Goal: Find specific fact: Find specific fact

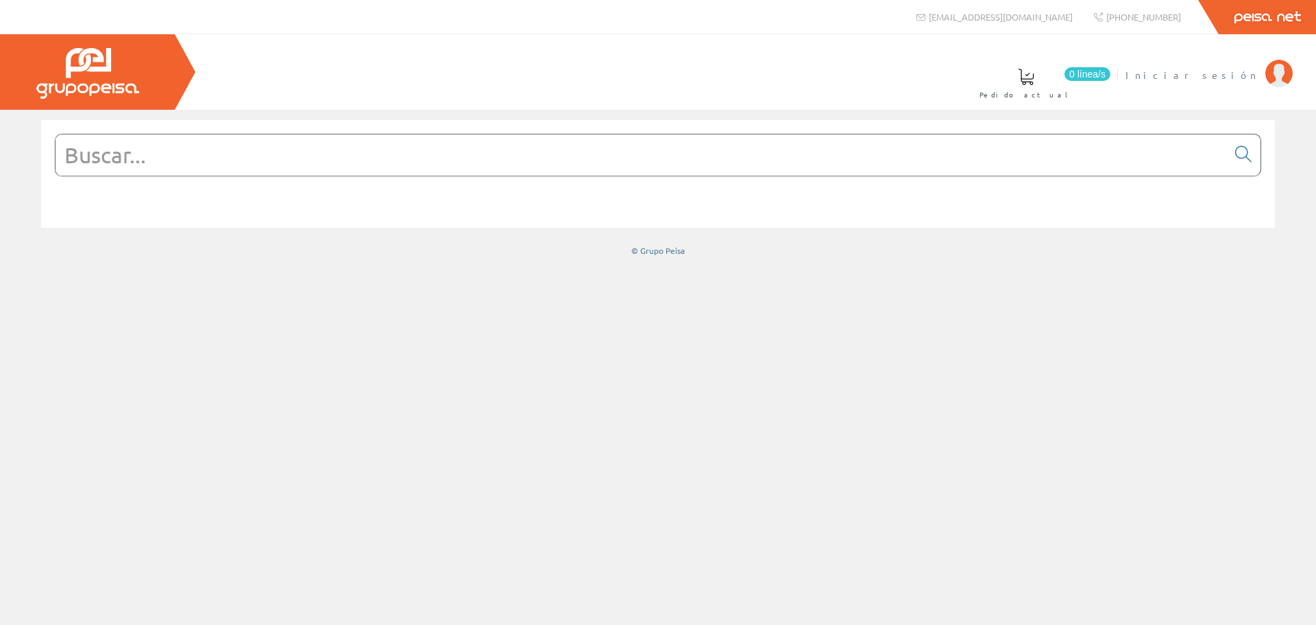
click at [1274, 81] on img at bounding box center [1278, 73] width 27 height 27
click at [1146, 67] on link "INSTALAC.ELECTRICAS BADENES SL" at bounding box center [1138, 63] width 310 height 13
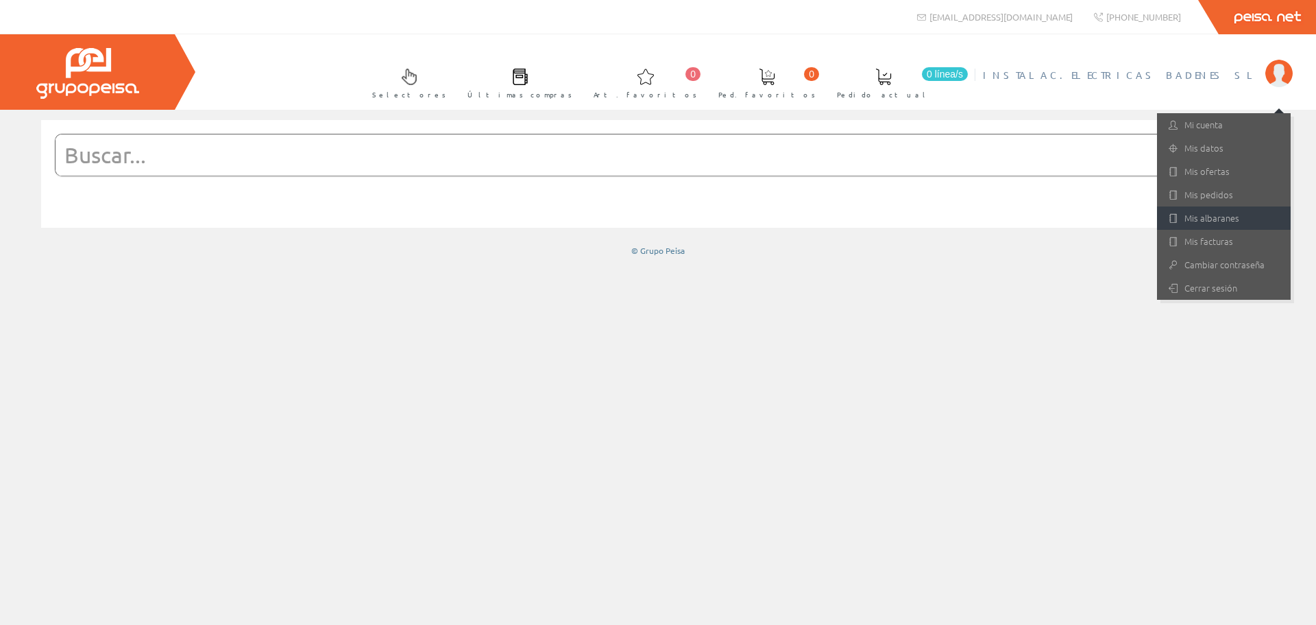
click at [1215, 221] on link "Mis albaranes" at bounding box center [1224, 217] width 134 height 23
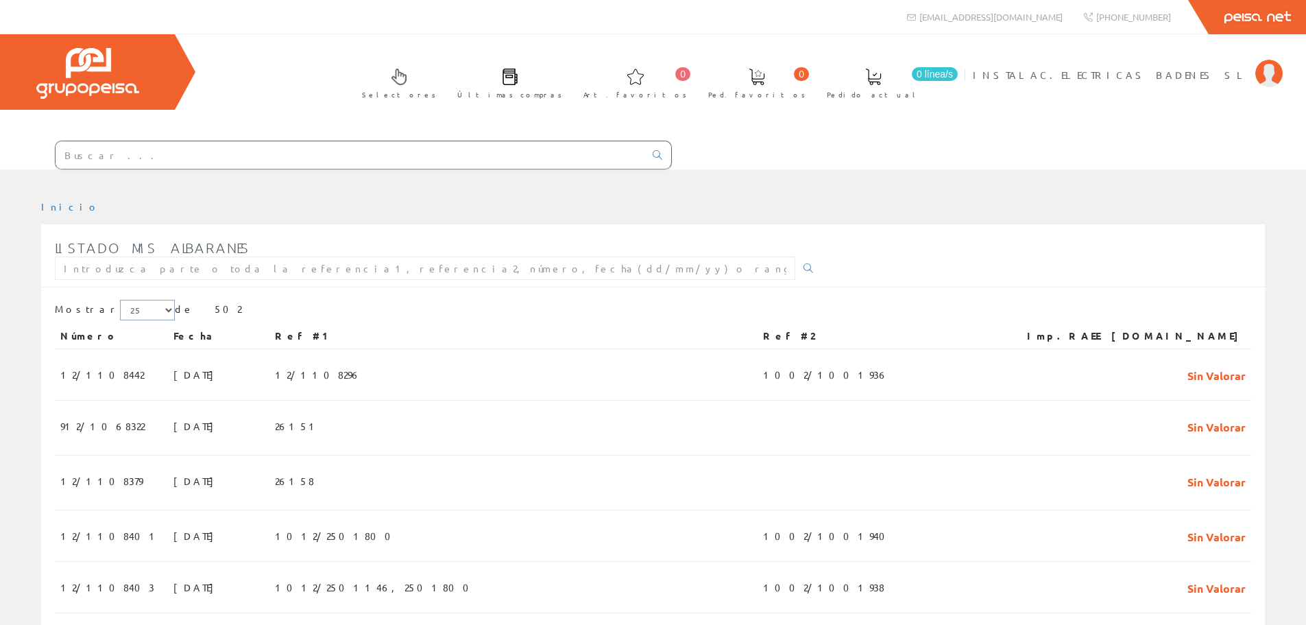
click at [143, 311] on select "5 15 25" at bounding box center [147, 310] width 55 height 21
select select "5"
click at [120, 300] on select "5 15 25" at bounding box center [147, 310] width 55 height 21
click at [137, 309] on select "5 15 25" at bounding box center [147, 310] width 55 height 21
select select "25"
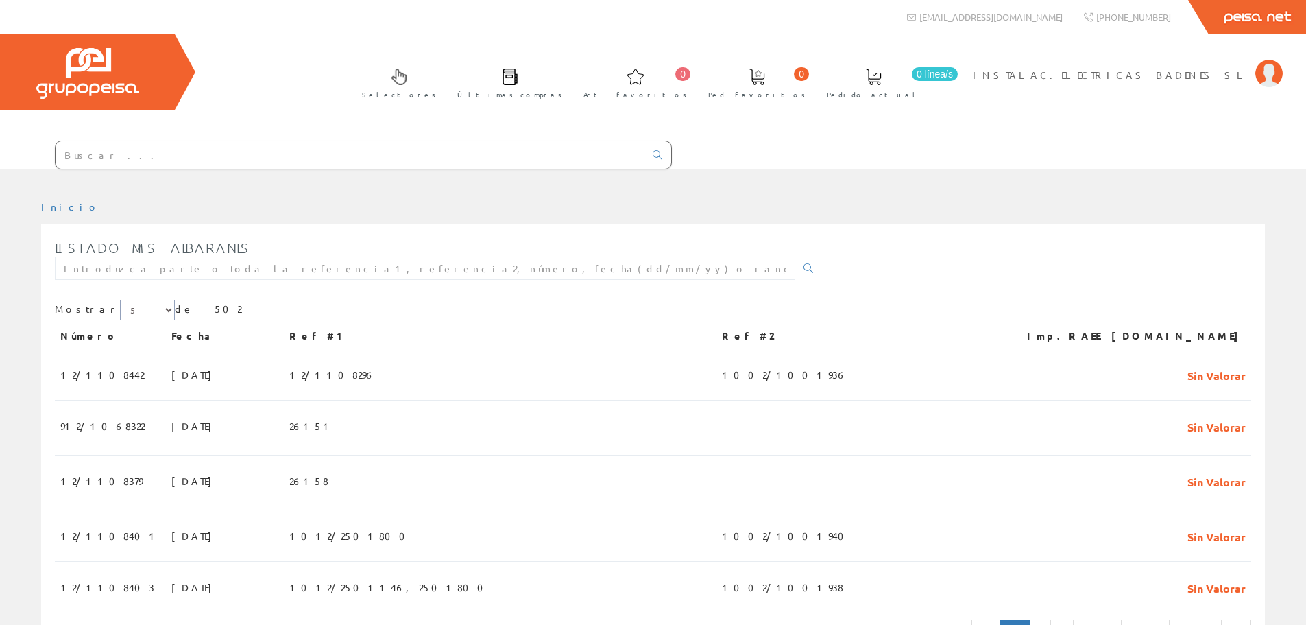
click at [120, 300] on select "5 15 25" at bounding box center [147, 310] width 55 height 21
click at [687, 99] on span "Art. favoritos" at bounding box center [635, 95] width 104 height 14
click at [644, 78] on span at bounding box center [635, 77] width 16 height 16
click at [407, 84] on span at bounding box center [399, 77] width 16 height 16
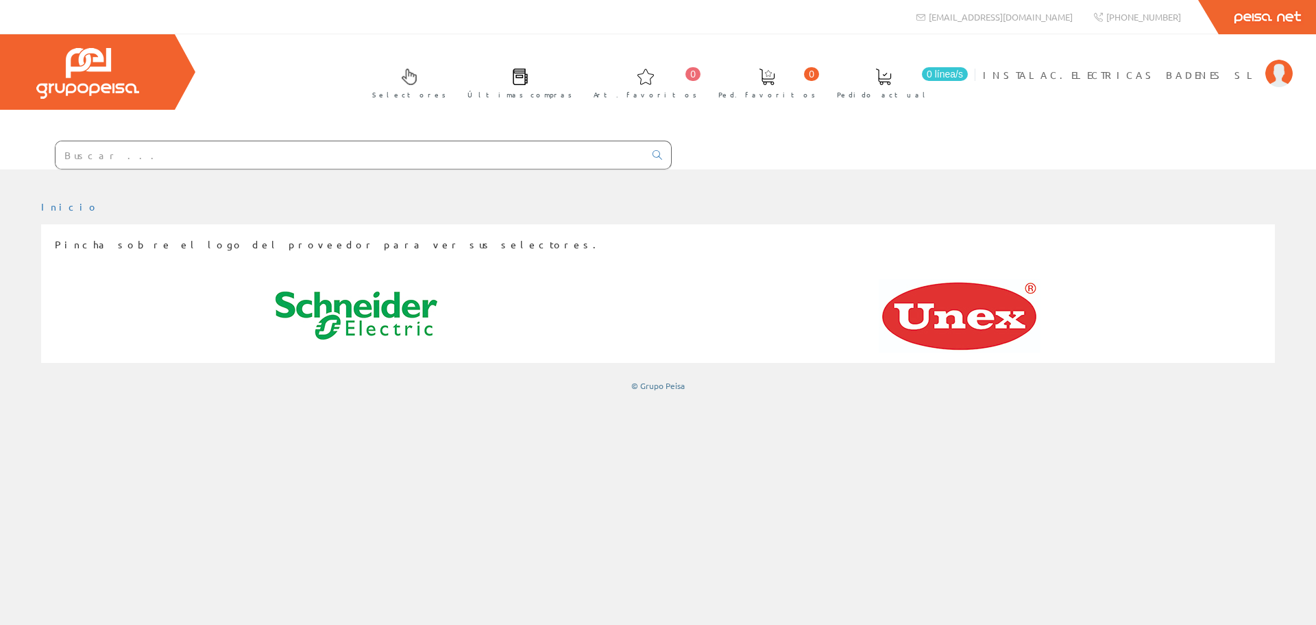
click at [892, 80] on span at bounding box center [883, 77] width 16 height 16
click at [968, 77] on span "0 línea/s" at bounding box center [945, 74] width 46 height 14
click at [819, 75] on span "0" at bounding box center [811, 74] width 15 height 14
click at [654, 84] on span at bounding box center [646, 77] width 16 height 16
click at [474, 152] on input "text" at bounding box center [350, 154] width 589 height 27
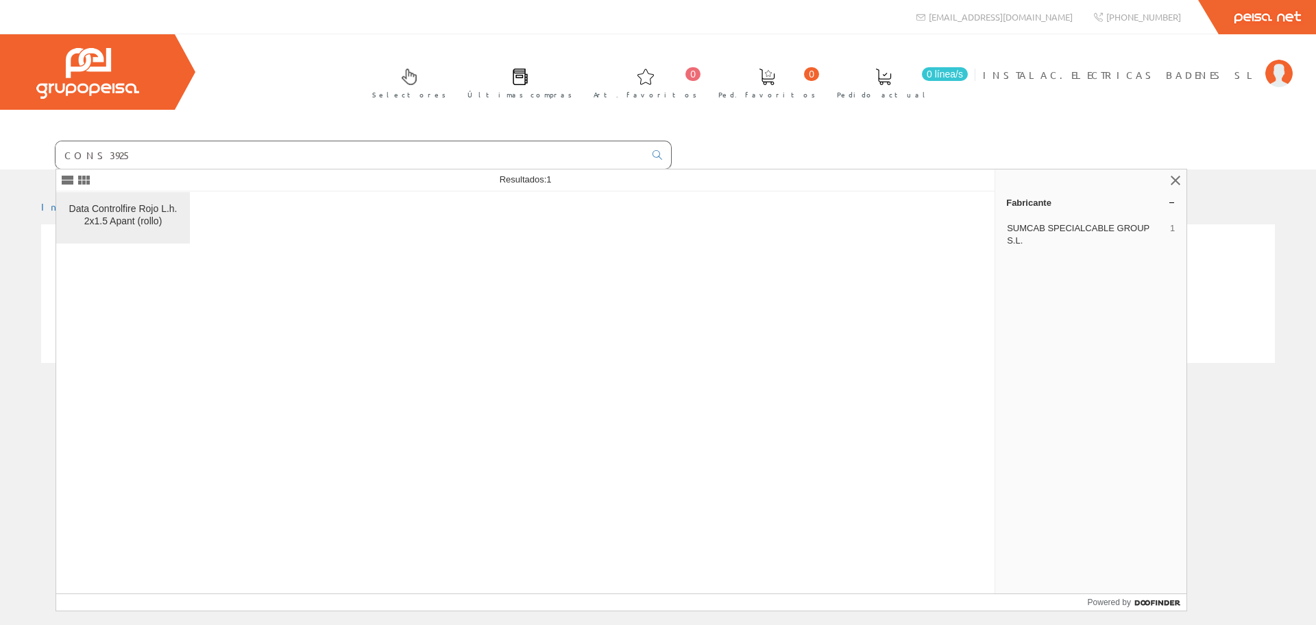
type input "CONS3925"
click at [120, 210] on div "Data Controlfire Rojo L.h. 2x1.5 Apant (rollo)" at bounding box center [123, 215] width 112 height 25
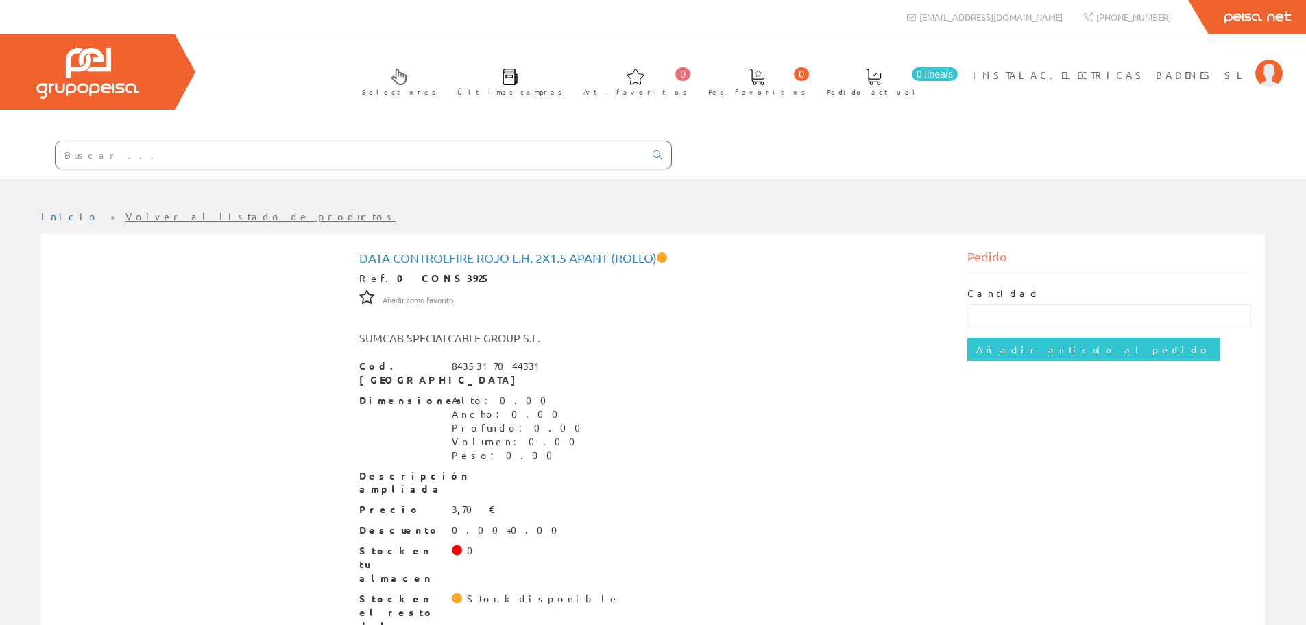
click at [189, 163] on input "text" at bounding box center [350, 154] width 589 height 27
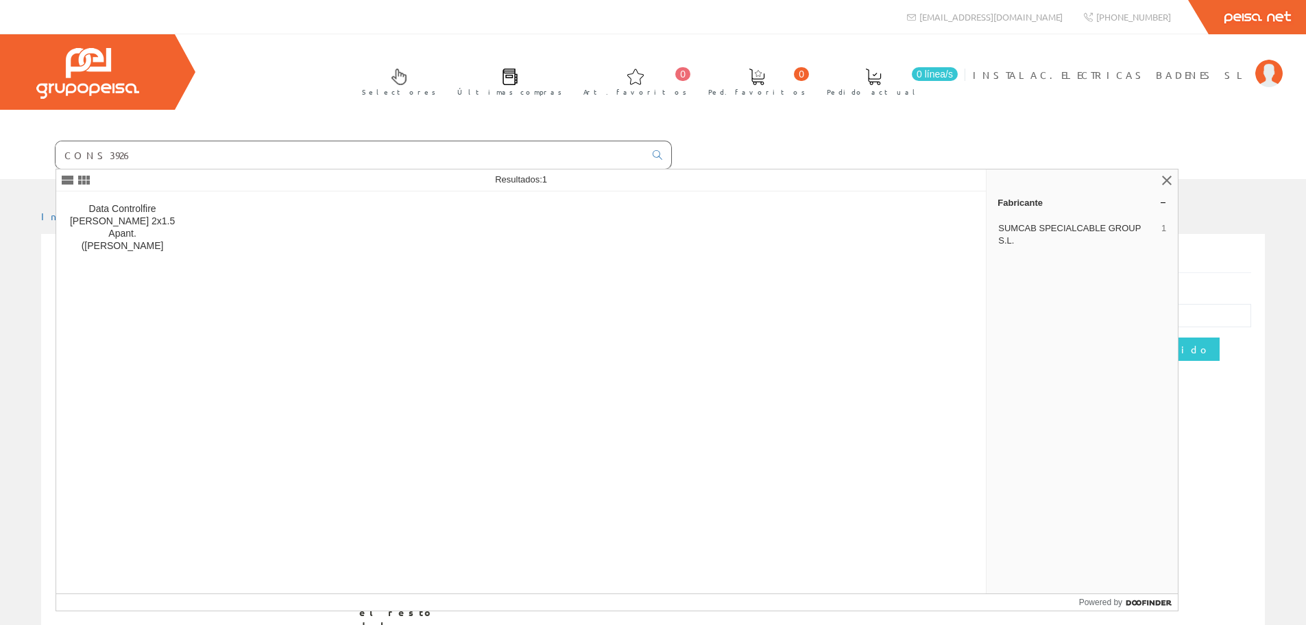
type input "CONS3926"
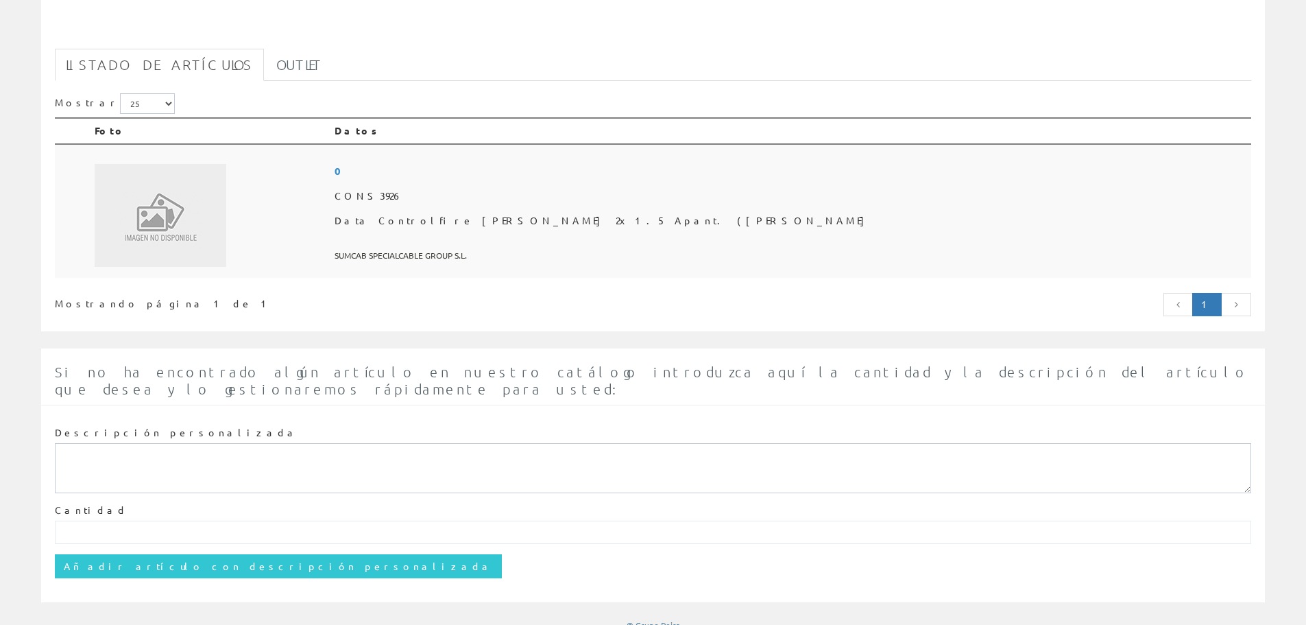
scroll to position [232, 0]
click at [627, 212] on span "Data Controlfire [PERSON_NAME] 2x1.5 Apant. ([PERSON_NAME]" at bounding box center [790, 220] width 911 height 25
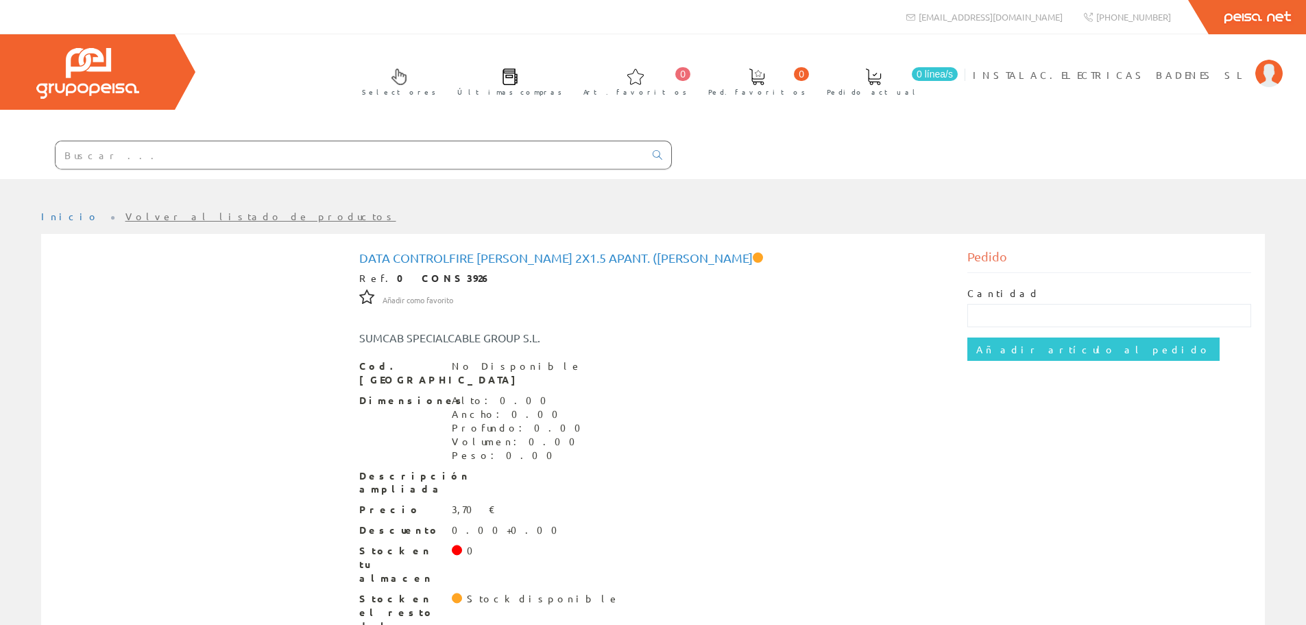
click at [336, 160] on input "text" at bounding box center [350, 154] width 589 height 27
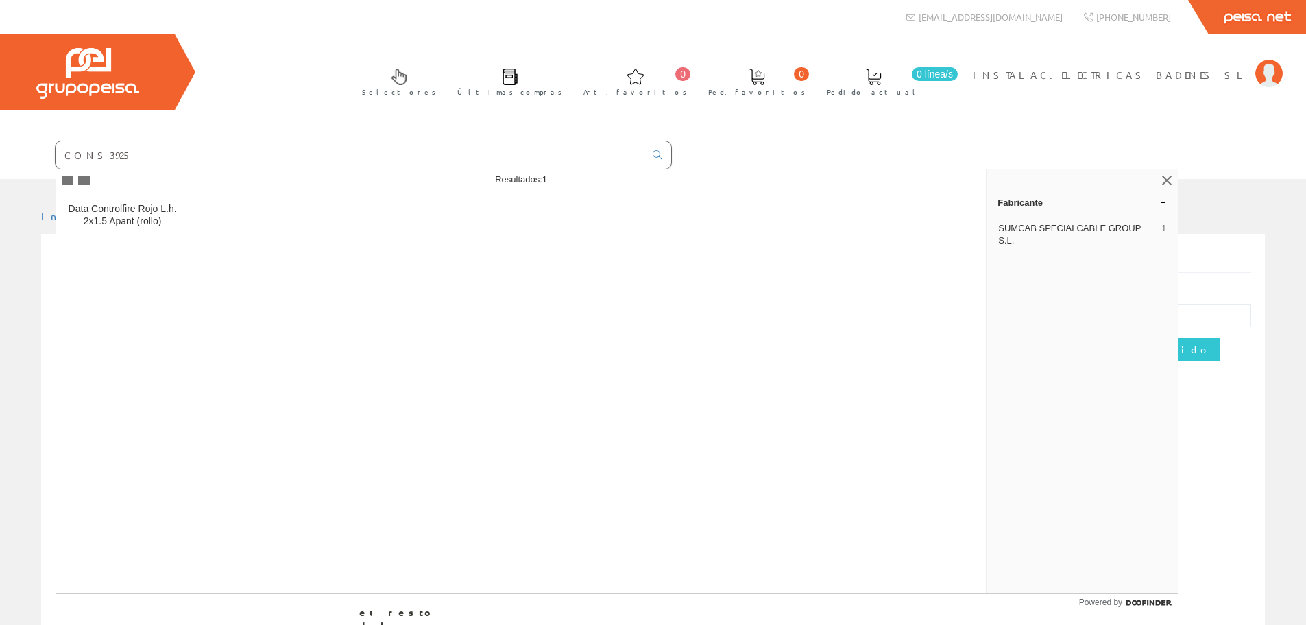
type input "CONS3925"
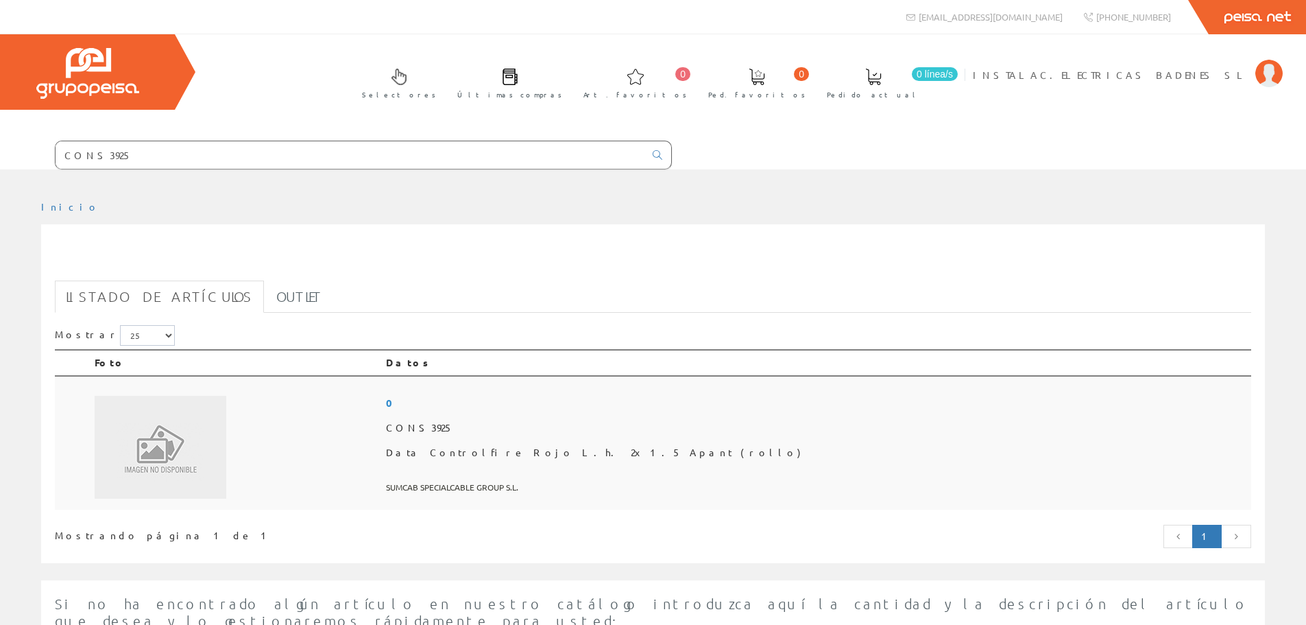
click at [587, 433] on span "CONS3925" at bounding box center [816, 427] width 860 height 25
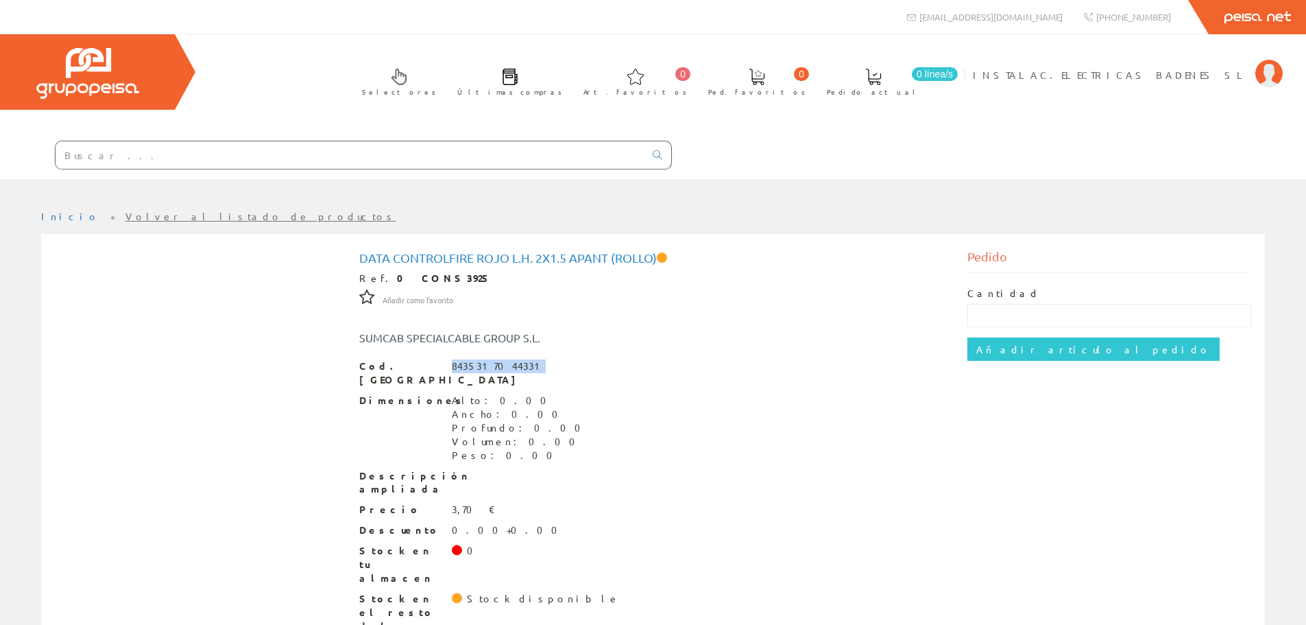
drag, startPoint x: 453, startPoint y: 367, endPoint x: 531, endPoint y: 369, distance: 78.2
click at [531, 369] on div "Cod. [PERSON_NAME] 8435317044331" at bounding box center [653, 372] width 588 height 27
copy div "8435317044331"
